Goal: Transaction & Acquisition: Purchase product/service

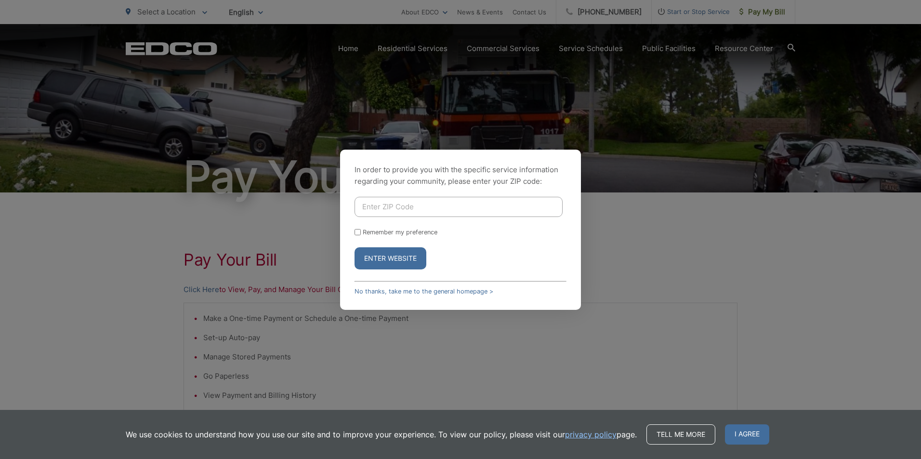
click at [457, 212] on input "Enter ZIP Code" at bounding box center [458, 207] width 208 height 20
type input "92020"
click at [388, 263] on button "Enter Website" at bounding box center [390, 259] width 72 height 22
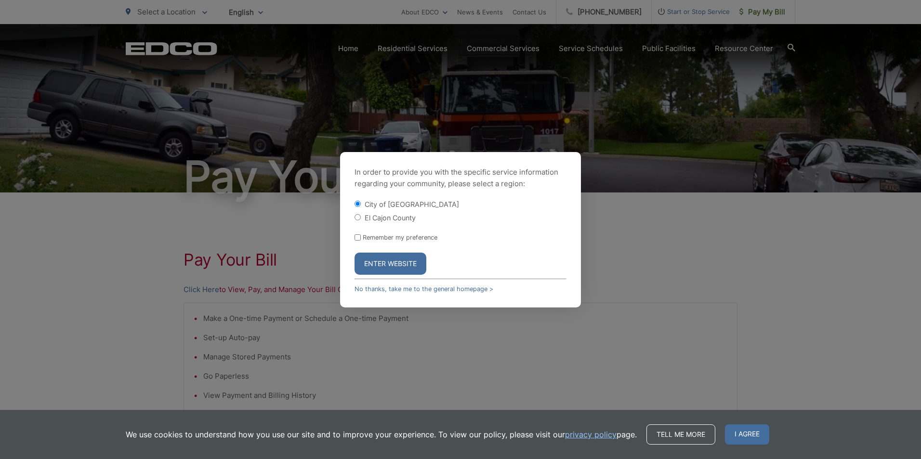
click at [386, 260] on button "Enter Website" at bounding box center [390, 264] width 72 height 22
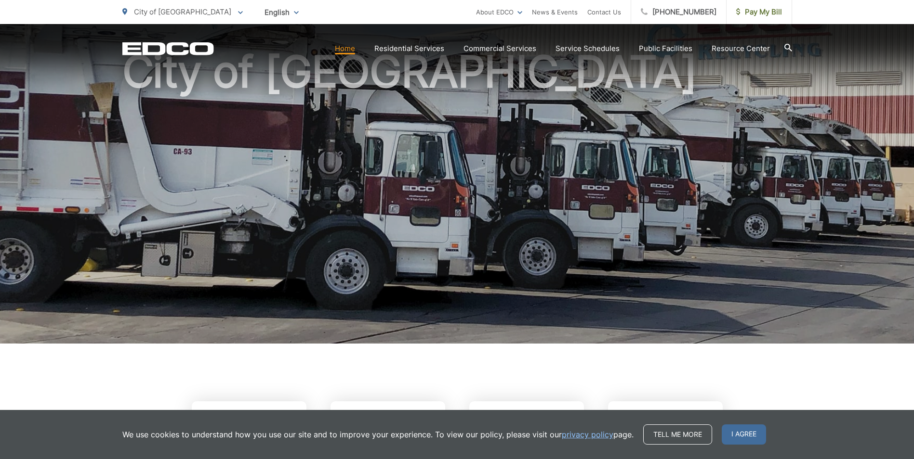
scroll to position [241, 0]
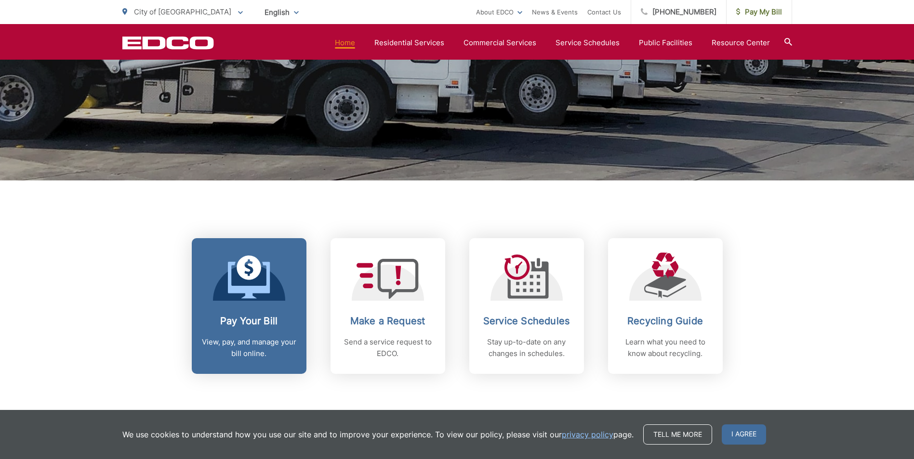
click at [283, 316] on h2 "Pay Your Bill" at bounding box center [248, 321] width 95 height 12
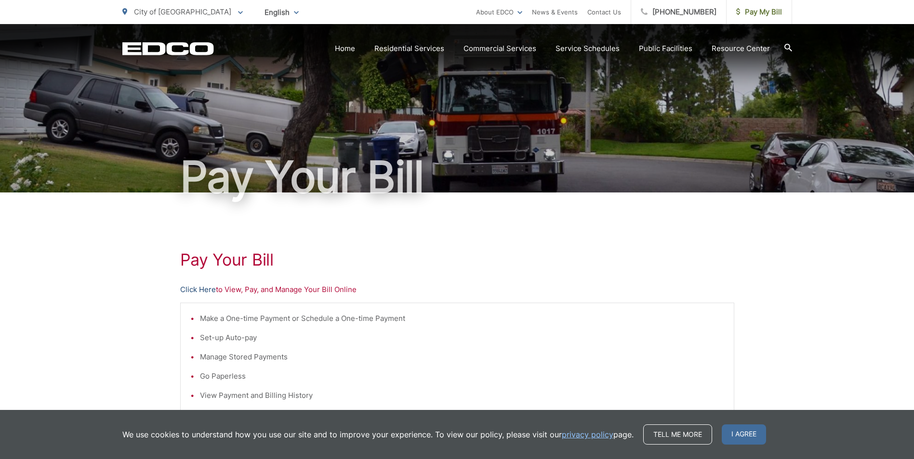
click at [204, 288] on link "Click Here" at bounding box center [198, 290] width 36 height 12
